Goal: Task Accomplishment & Management: Complete application form

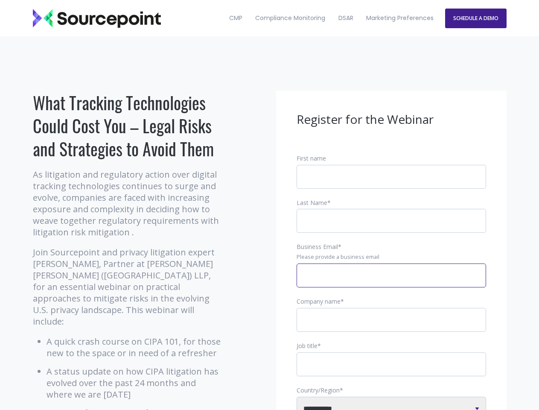
click at [392, 282] on input "Business Email *" at bounding box center [392, 276] width 190 height 24
